Goal: Find contact information: Find contact information

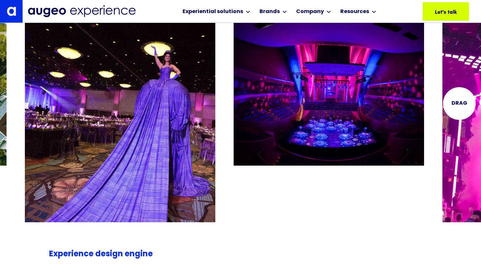
scroll to position [1307, 0]
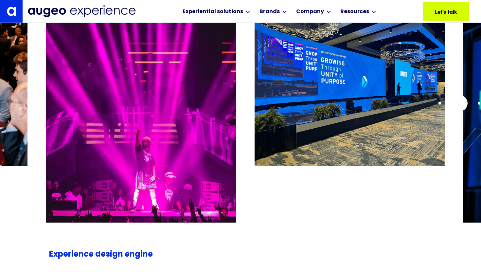
click at [459, 103] on div at bounding box center [240, 110] width 481 height 192
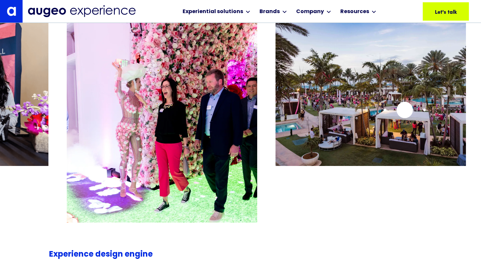
click at [405, 110] on img "12 / 26" at bounding box center [371, 90] width 190 height 152
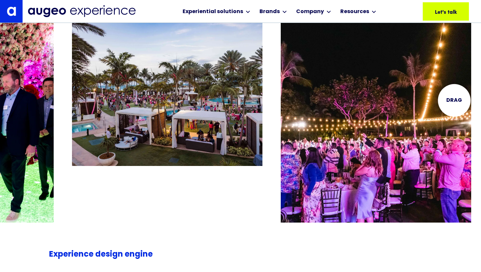
click at [454, 100] on img "13 / 26" at bounding box center [376, 131] width 190 height 234
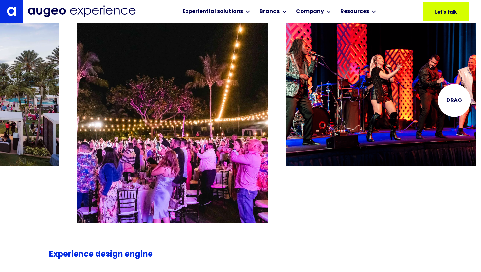
click at [454, 100] on img "14 / 26" at bounding box center [381, 90] width 190 height 152
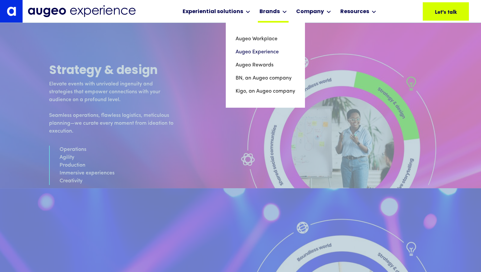
scroll to position [1725, 0]
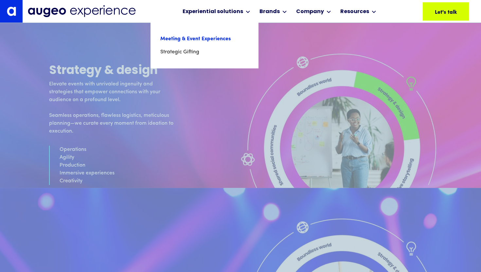
click at [210, 39] on link "Meeting & Event Experiences" at bounding box center [204, 38] width 88 height 13
